Goal: Transaction & Acquisition: Purchase product/service

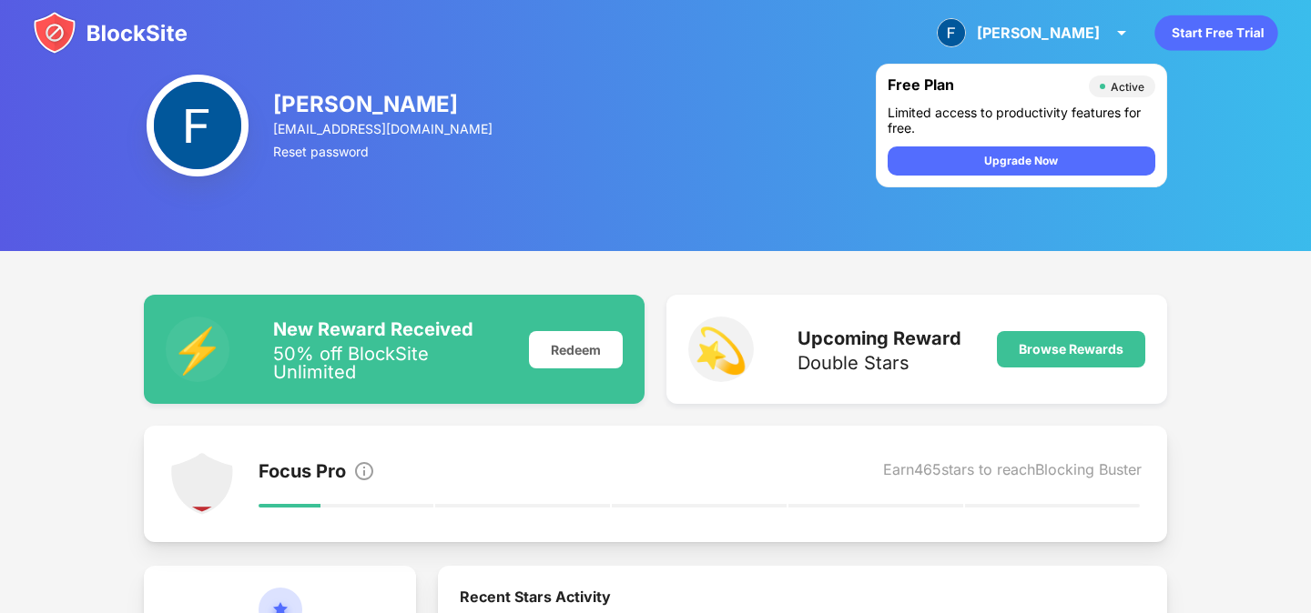
click at [332, 370] on div "50% off BlockSite Unlimited" at bounding box center [390, 363] width 234 height 36
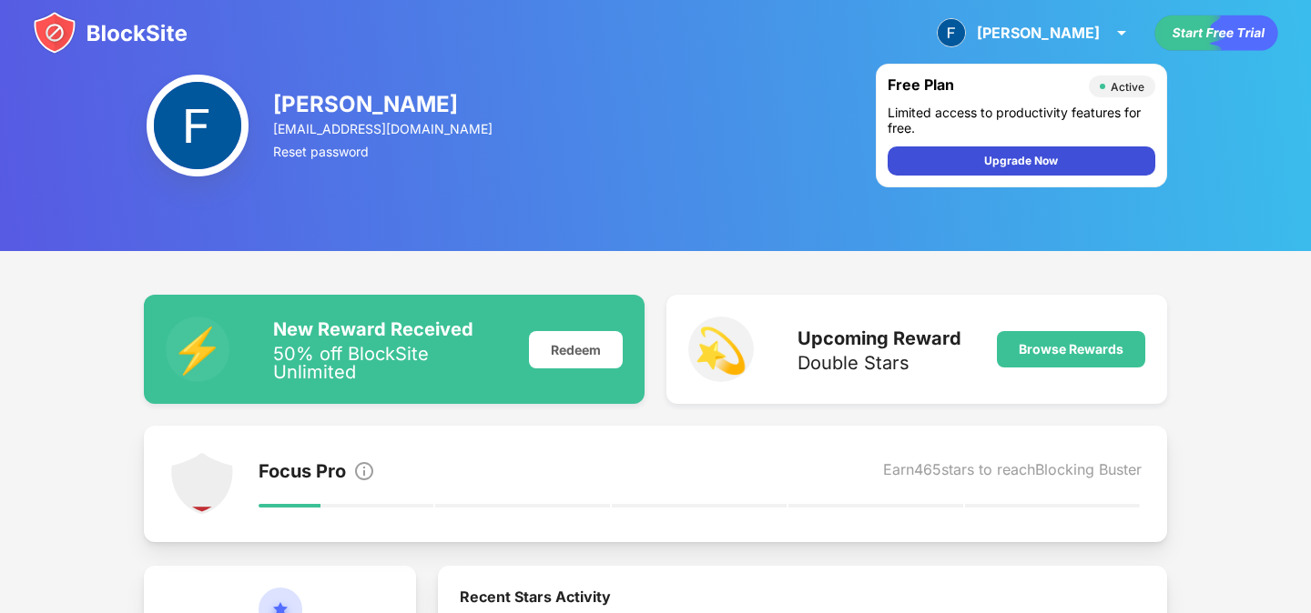
click at [1030, 170] on div "Upgrade Now" at bounding box center [1021, 161] width 268 height 29
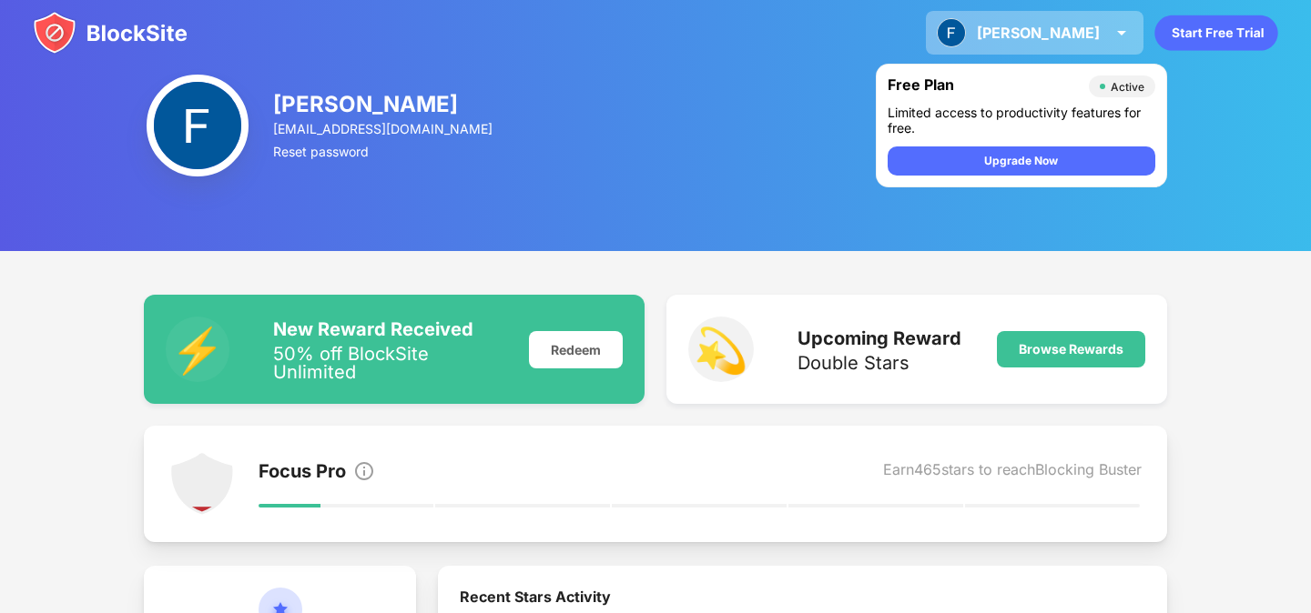
click at [1043, 22] on div "[PERSON_NAME] View Account Insights Premium Rewards Settings Support Log Out" at bounding box center [1035, 33] width 218 height 44
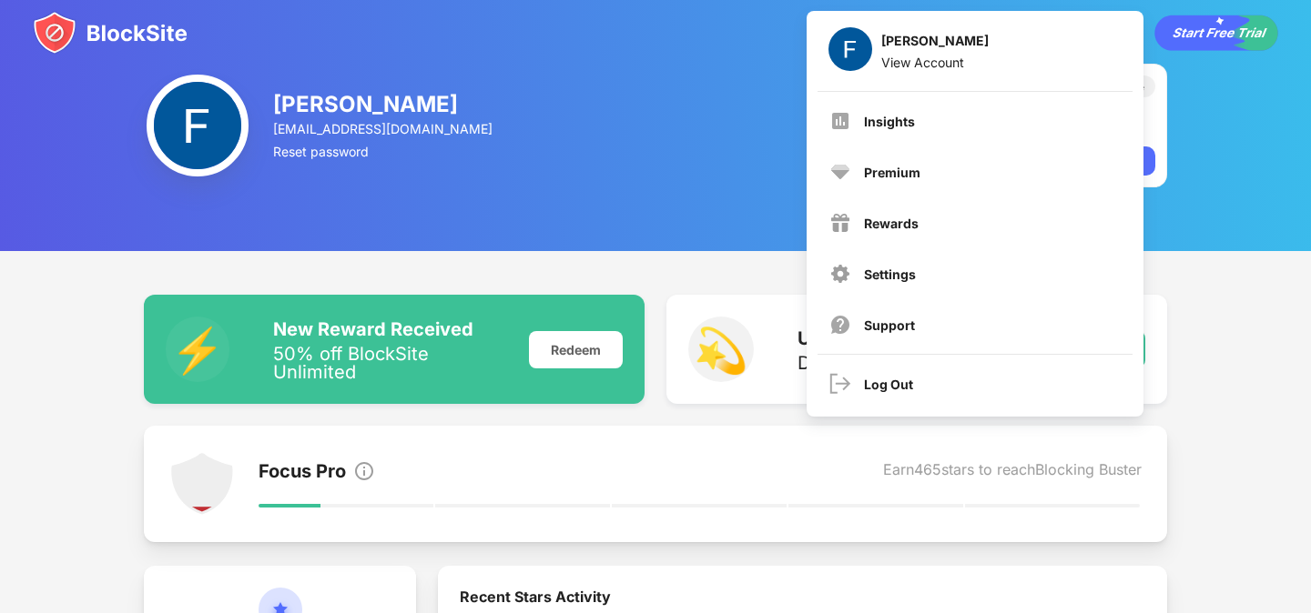
click at [202, 115] on img at bounding box center [198, 126] width 102 height 102
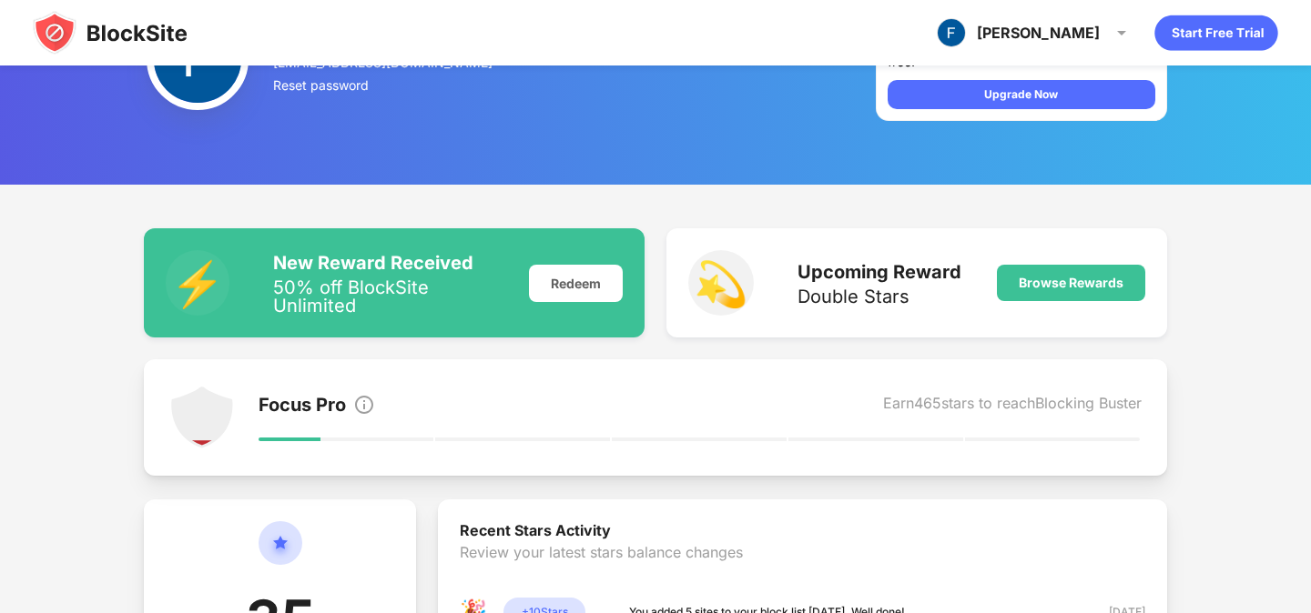
scroll to position [86, 0]
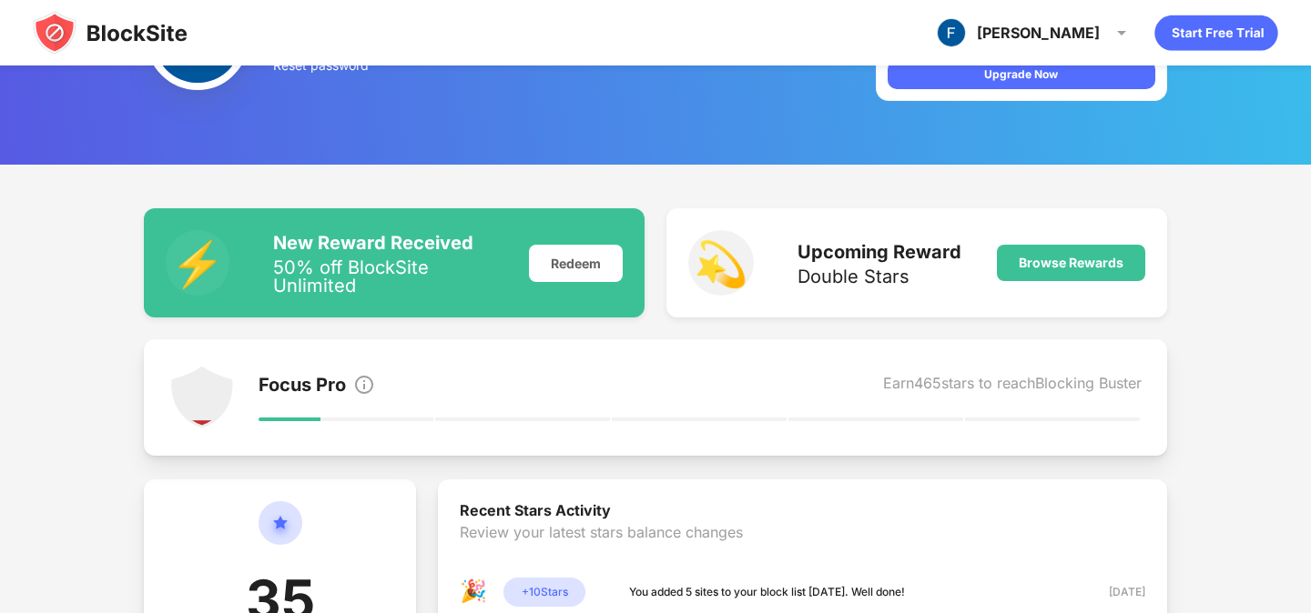
click at [568, 401] on div "Focus Pro Earn 465 stars to reach Blocking Buster" at bounding box center [700, 398] width 882 height 66
click at [1068, 269] on div "Browse Rewards" at bounding box center [1071, 263] width 105 height 15
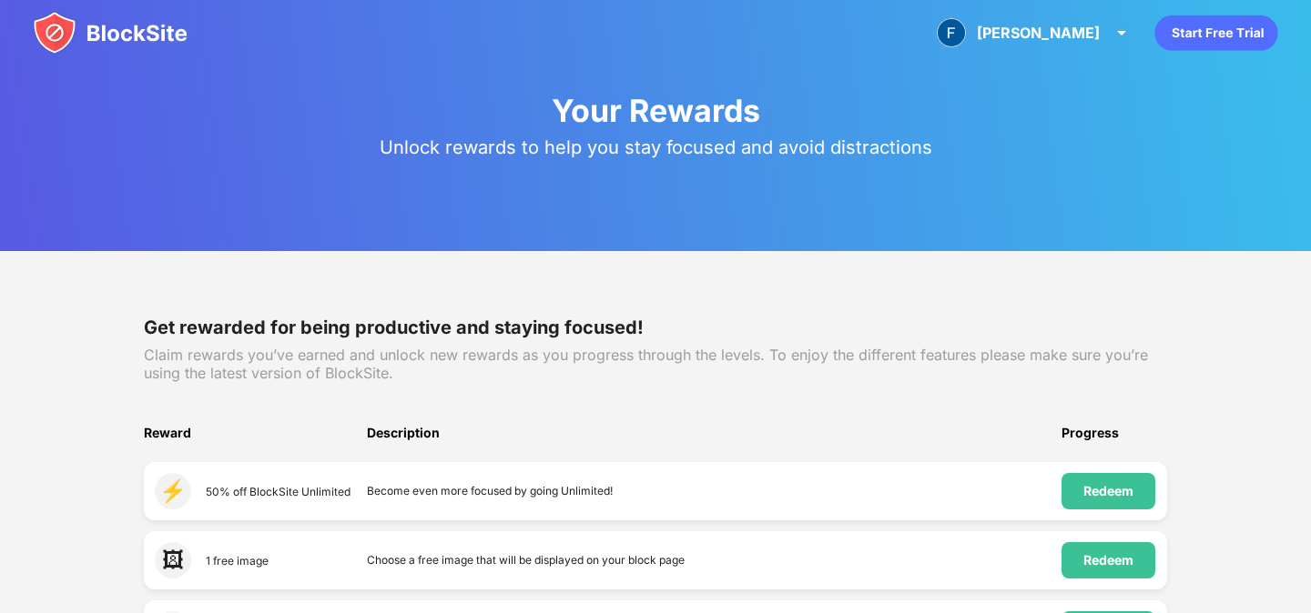
click at [124, 40] on img at bounding box center [110, 33] width 155 height 44
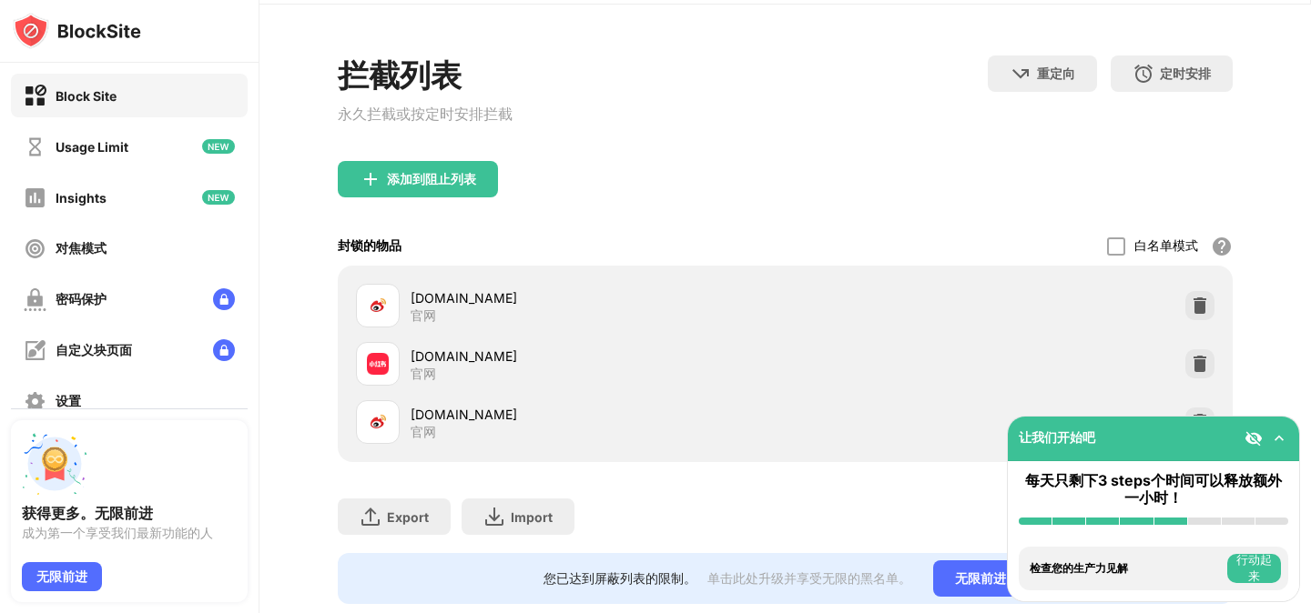
scroll to position [59, 0]
click at [1204, 364] on img at bounding box center [1200, 363] width 18 height 18
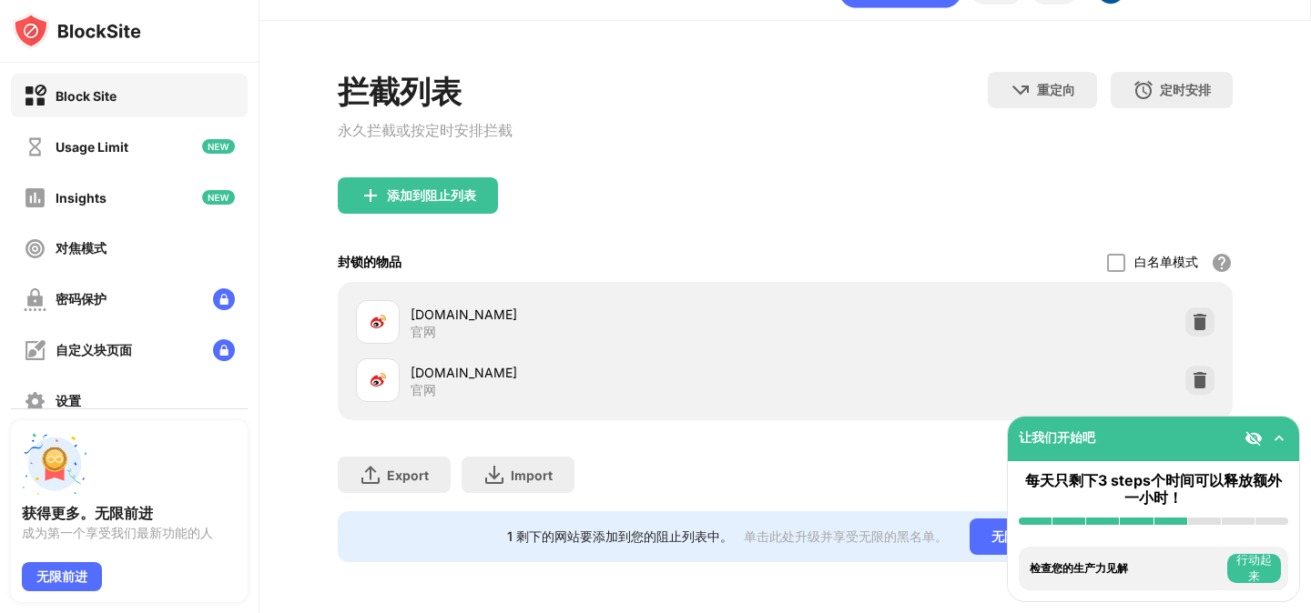
click at [1270, 269] on div "拦截列表 永久拦截或按定时安排拦截 重定向 单击设置重定向网站 定时安排 选择阻止列表将处于活动状态的日期和时间范围。 添加到阻止列表 封锁的物品 白名单模式…" at bounding box center [784, 317] width 1051 height 593
